Goal: Obtain resource: Download file/media

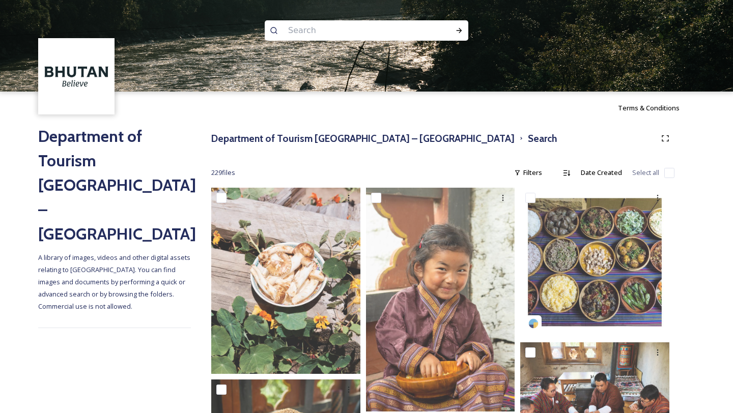
click at [329, 34] on input at bounding box center [352, 30] width 139 height 22
type input "fertility"
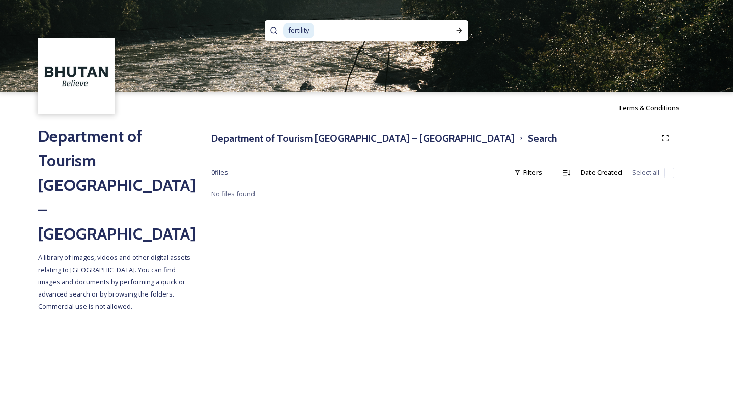
click at [297, 28] on span "fertility" at bounding box center [298, 30] width 31 height 15
type input "\"
click at [382, 143] on h3 "Department of Tourism [GEOGRAPHIC_DATA] – [GEOGRAPHIC_DATA]" at bounding box center [362, 138] width 303 height 15
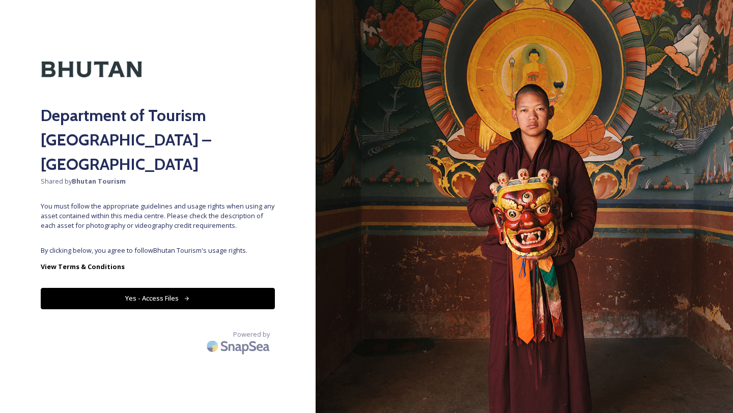
click at [163, 288] on button "Yes - Access Files" at bounding box center [158, 298] width 234 height 21
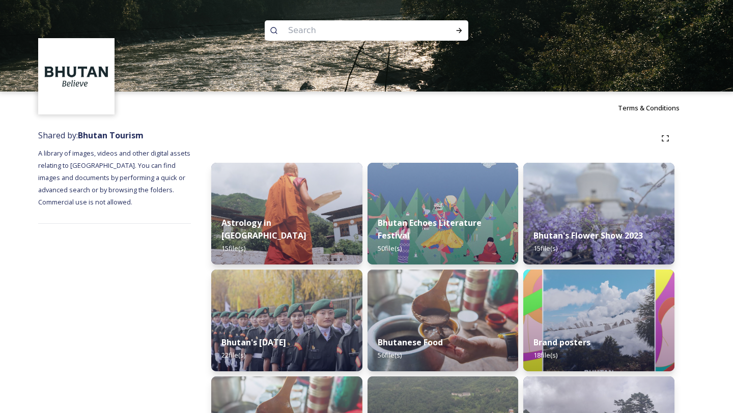
click at [312, 33] on input at bounding box center [352, 30] width 139 height 22
paste input "phallus"
type input "phallus"
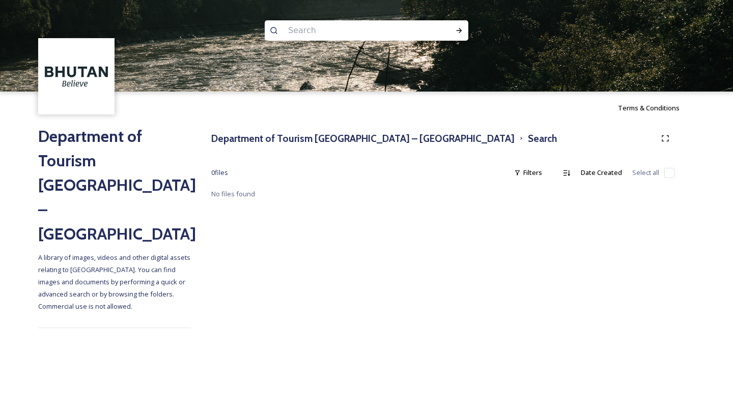
click at [290, 28] on input at bounding box center [352, 30] width 139 height 22
type input "painting"
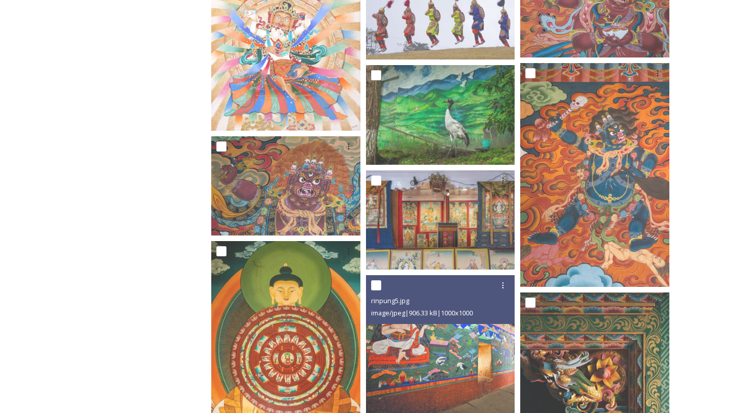
scroll to position [822, 0]
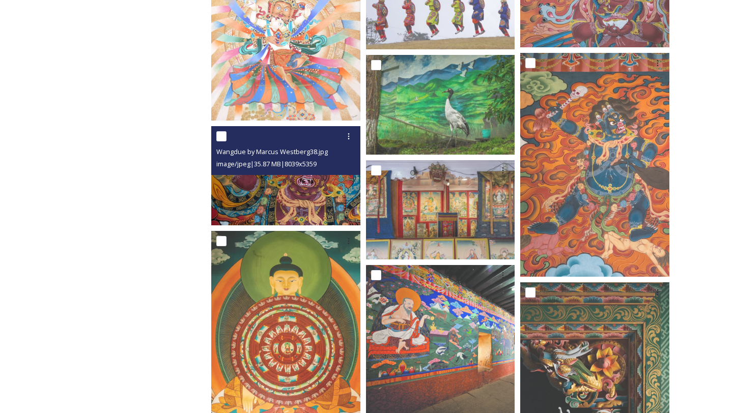
click at [321, 195] on img at bounding box center [285, 175] width 149 height 99
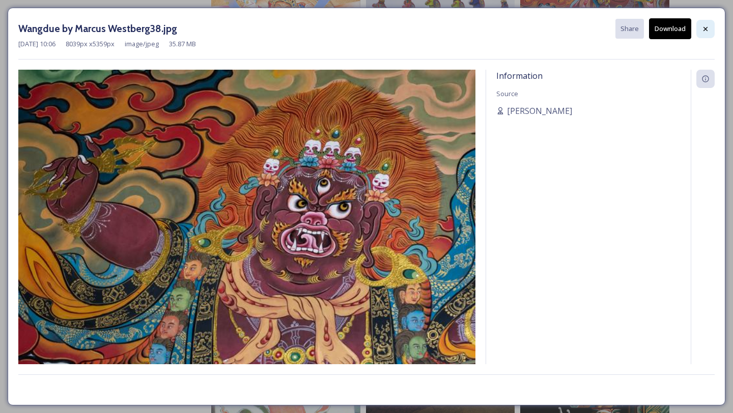
click at [700, 29] on div at bounding box center [705, 29] width 18 height 18
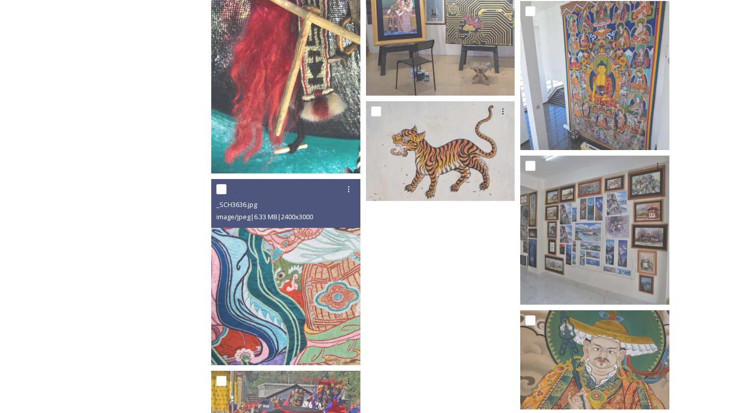
scroll to position [1557, 0]
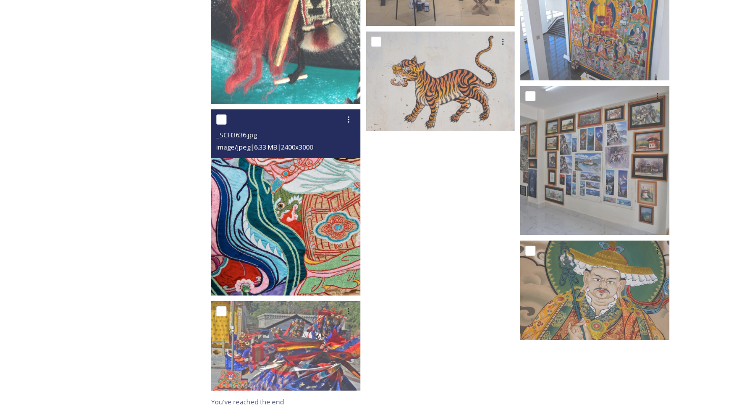
click at [316, 245] on img at bounding box center [285, 202] width 149 height 186
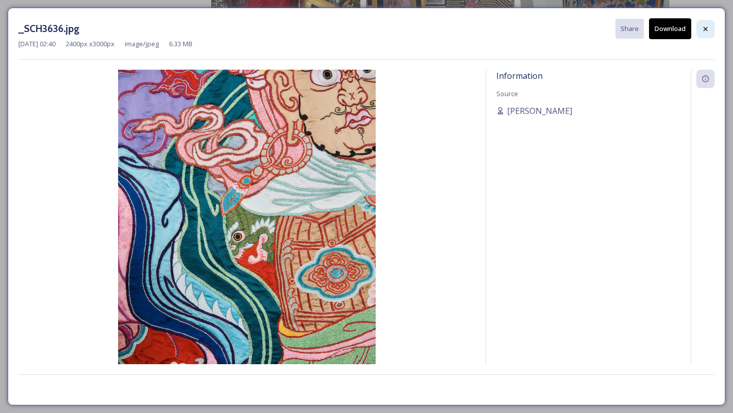
click at [700, 27] on div at bounding box center [705, 29] width 18 height 18
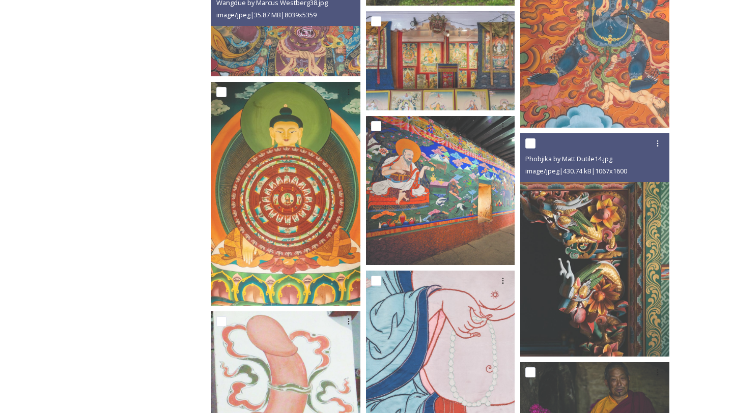
scroll to position [971, 0]
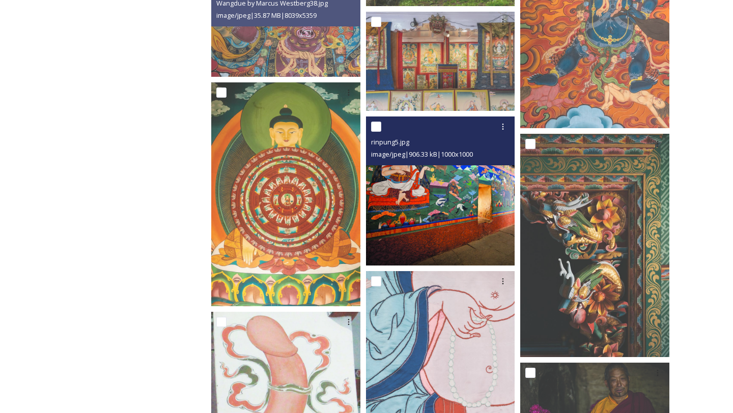
click at [453, 244] on img at bounding box center [440, 191] width 149 height 149
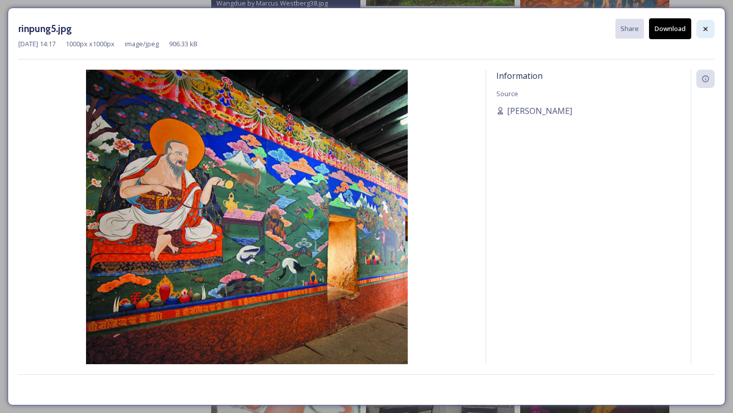
click at [707, 31] on icon at bounding box center [706, 29] width 8 height 8
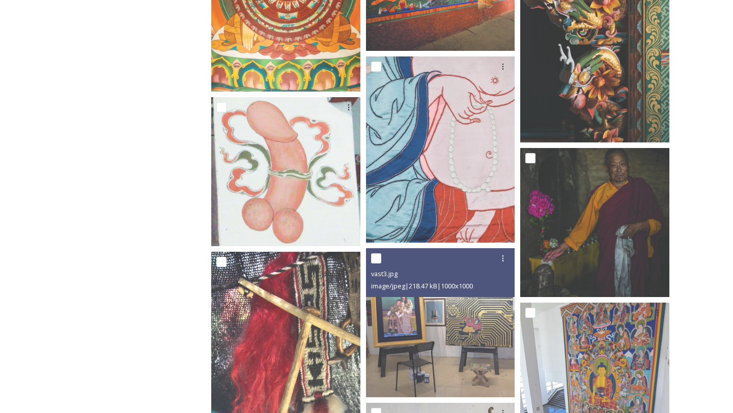
scroll to position [1145, 0]
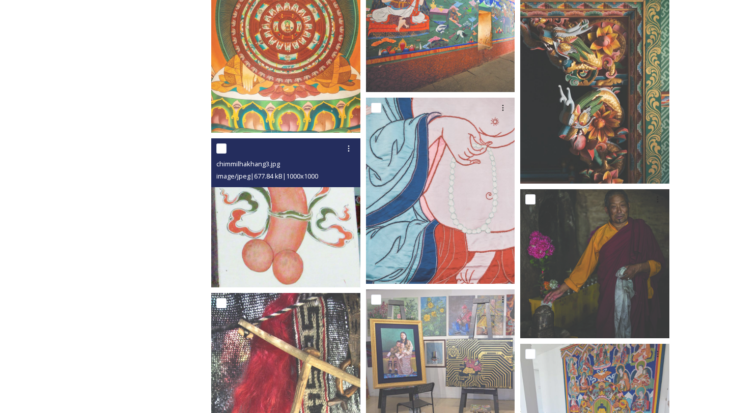
click at [302, 246] on img at bounding box center [285, 212] width 149 height 149
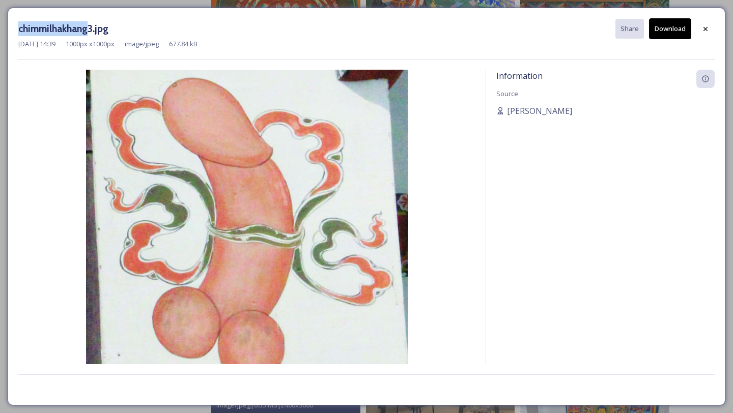
drag, startPoint x: 86, startPoint y: 31, endPoint x: 2, endPoint y: 30, distance: 84.0
click at [2, 30] on div "chimmilhakhang3.jpg Share Download [DATE] 14:39 1000 px x 1000 px image/jpeg 67…" at bounding box center [366, 206] width 733 height 413
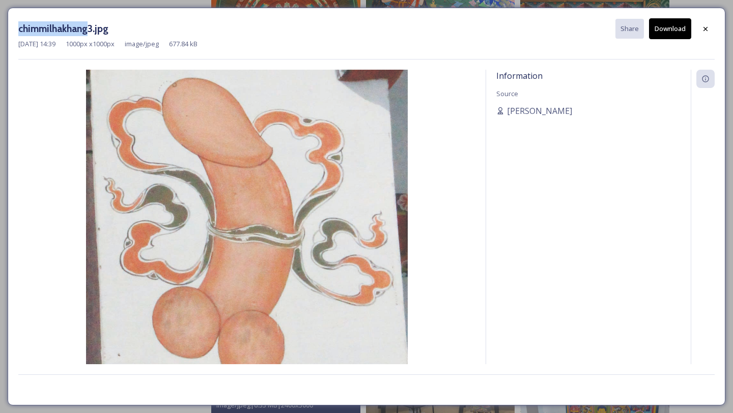
copy h3 "chimmilhakhang"
click at [703, 25] on icon at bounding box center [706, 29] width 8 height 8
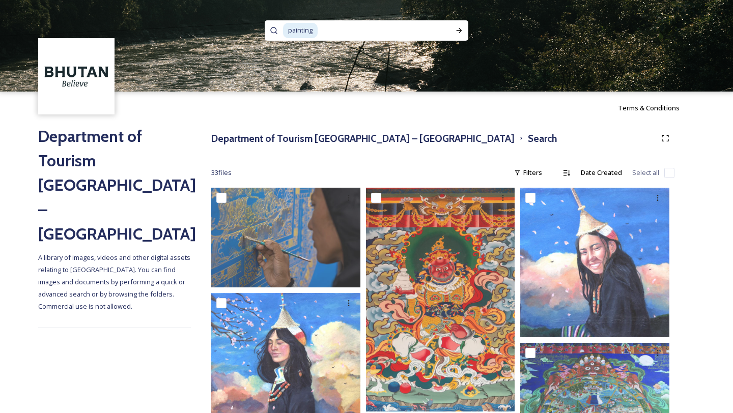
click at [310, 31] on span "painting" at bounding box center [300, 30] width 35 height 15
paste span
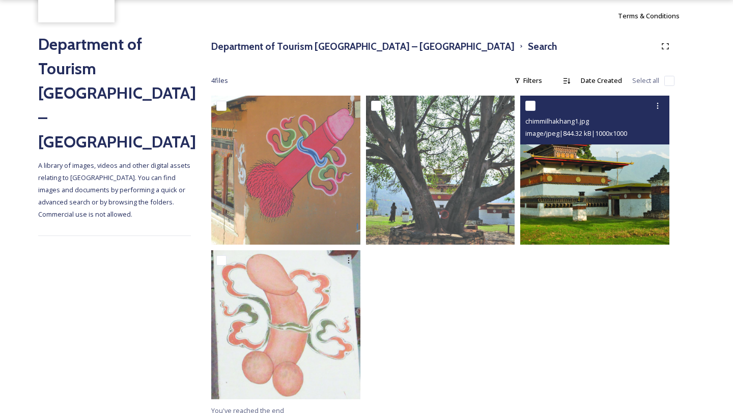
scroll to position [93, 0]
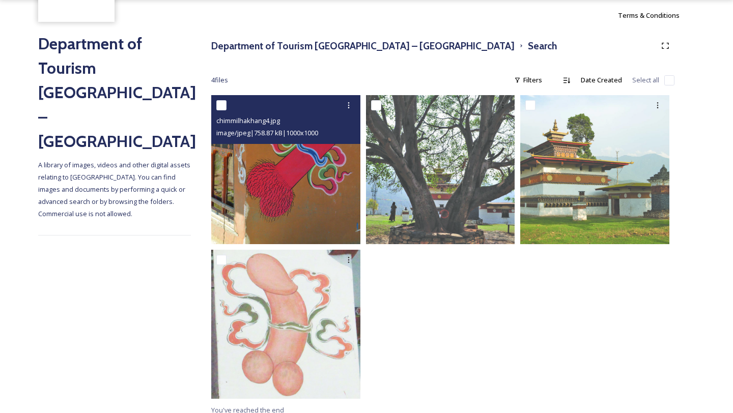
click at [308, 210] on img at bounding box center [285, 169] width 149 height 149
